Goal: Transaction & Acquisition: Register for event/course

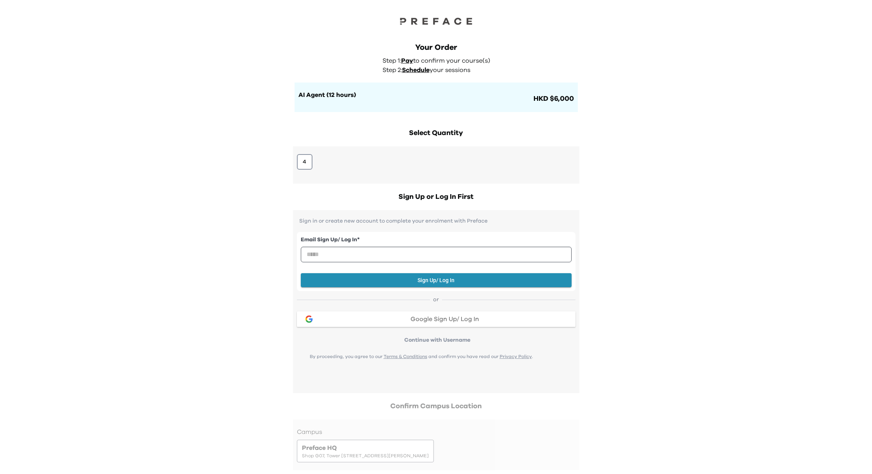
click at [652, 138] on div "Your Order Step 1: Pay to confirm your course(s) Step 2: Schedule your sessions…" at bounding box center [436, 439] width 872 height 879
